Goal: Task Accomplishment & Management: Manage account settings

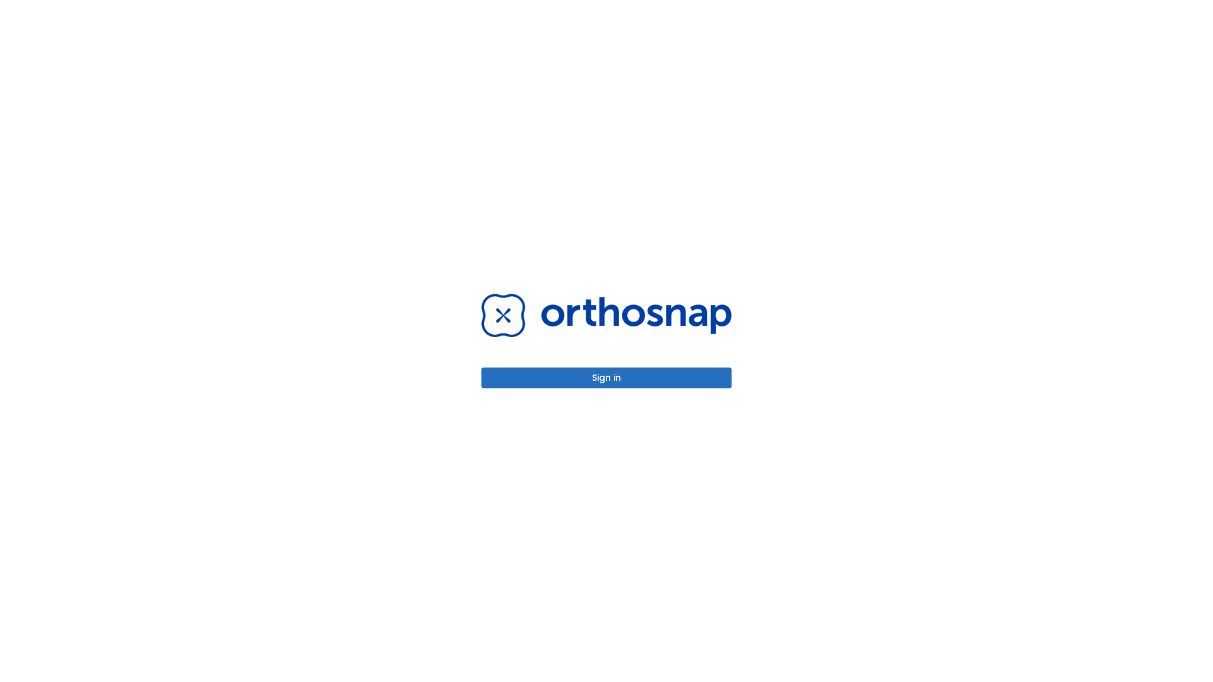
click at [606, 378] on button "Sign in" at bounding box center [606, 378] width 250 height 21
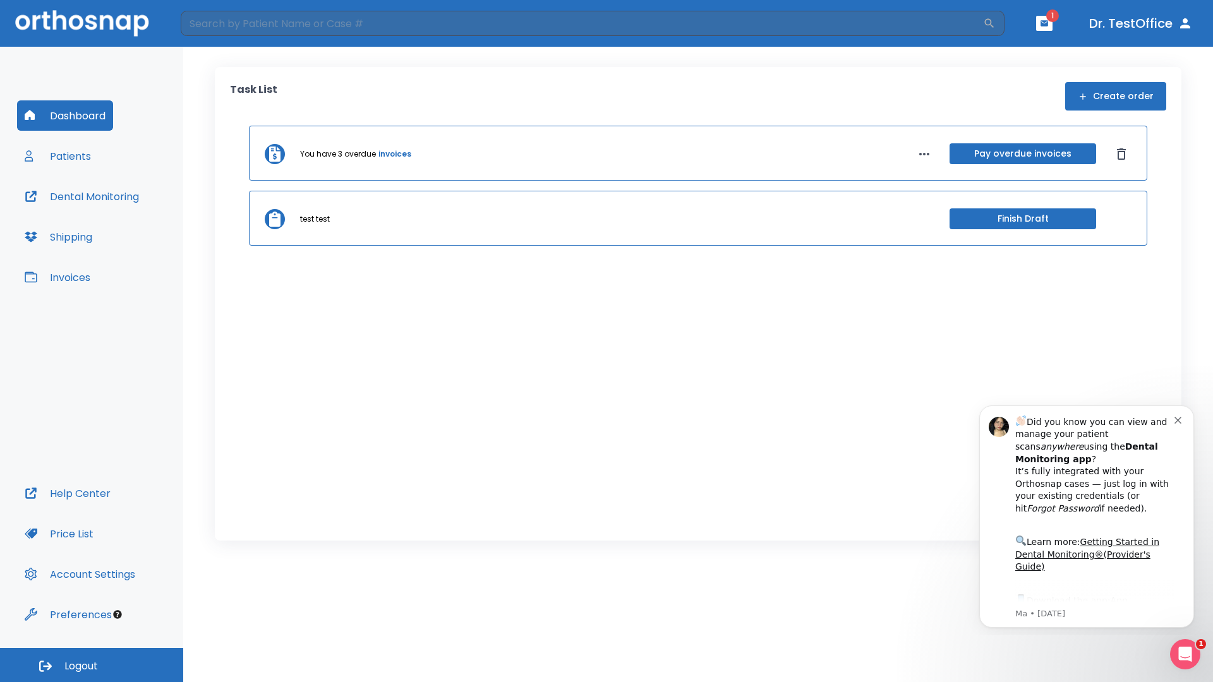
click at [92, 665] on span "Logout" at bounding box center [80, 666] width 33 height 14
